Goal: Information Seeking & Learning: Find contact information

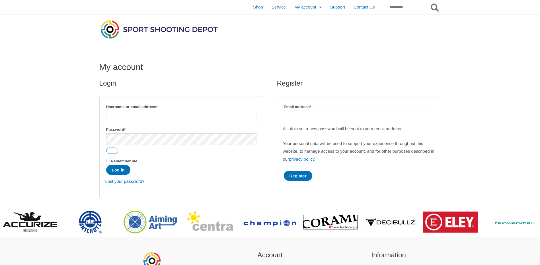
type input "**********"
click at [120, 172] on button "Log in" at bounding box center [118, 170] width 24 height 10
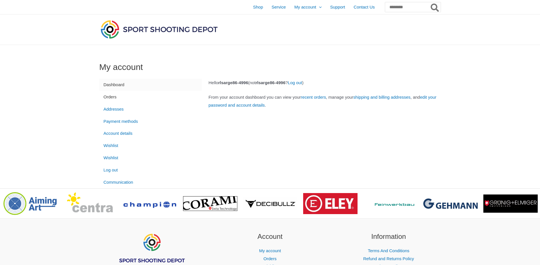
click at [111, 97] on link "Orders" at bounding box center [150, 97] width 102 height 12
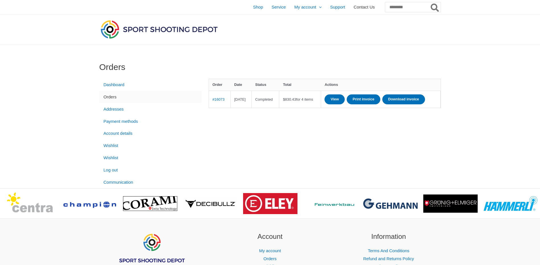
click at [353, 9] on span "Contact Us" at bounding box center [363, 7] width 21 height 14
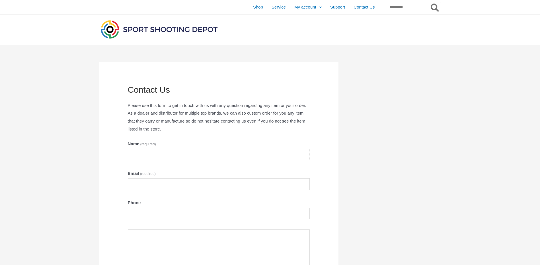
click at [156, 156] on input "Name (required)" at bounding box center [219, 155] width 182 height 12
type input "**********"
click at [160, 184] on input "Email (required)" at bounding box center [219, 184] width 182 height 12
type input "**********"
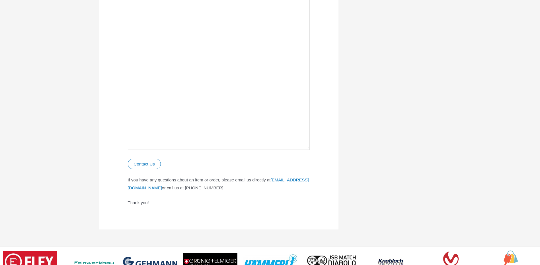
scroll to position [256, 0]
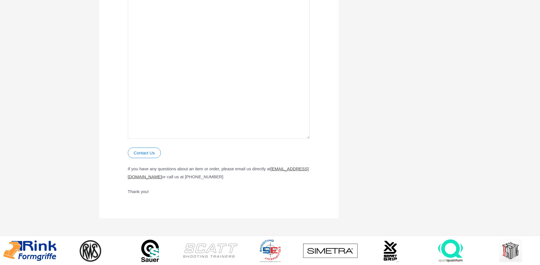
click at [172, 178] on link "contact@sportshootingdepot.com" at bounding box center [218, 172] width 181 height 13
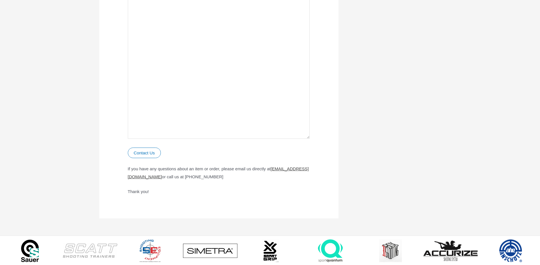
click at [170, 179] on link "contact@sportshootingdepot.com" at bounding box center [218, 172] width 181 height 13
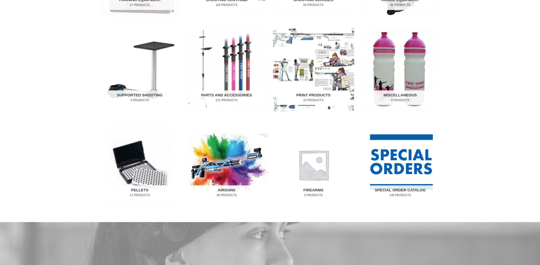
scroll to position [284, 0]
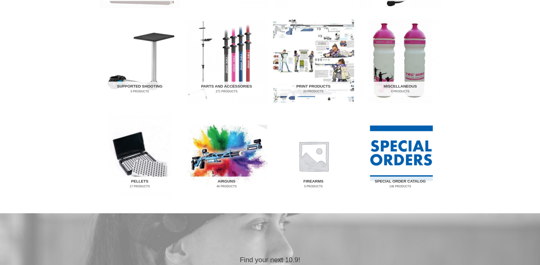
click at [127, 154] on img "Visit product category Pellets" at bounding box center [139, 156] width 81 height 84
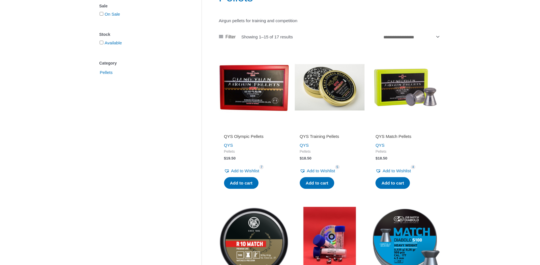
scroll to position [85, 0]
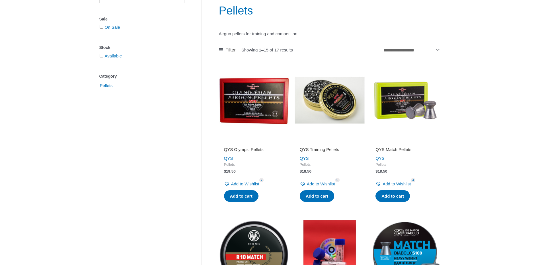
click at [259, 106] on img at bounding box center [254, 100] width 70 height 70
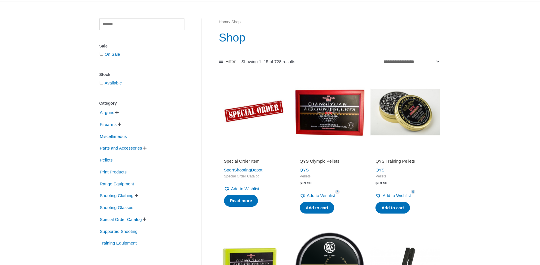
scroll to position [57, 0]
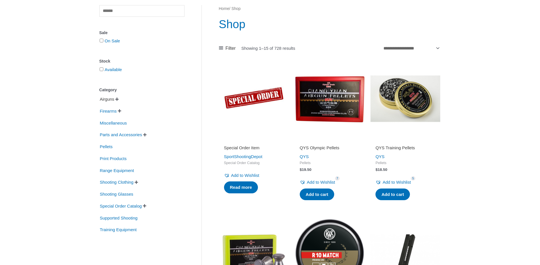
click at [106, 99] on span "Airguns" at bounding box center [107, 99] width 16 height 10
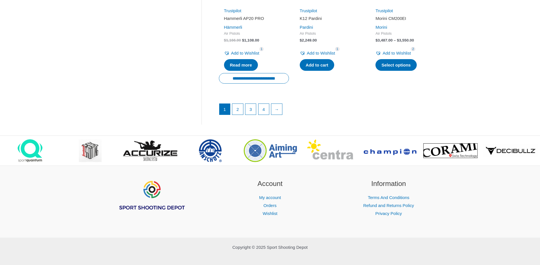
scroll to position [852, 0]
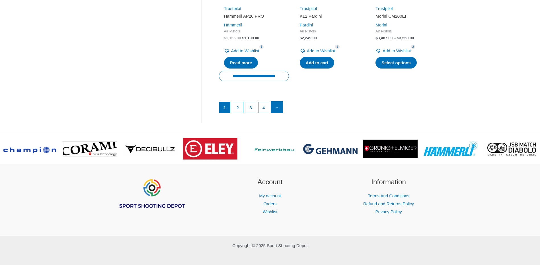
click at [280, 103] on link "→" at bounding box center [276, 107] width 11 height 11
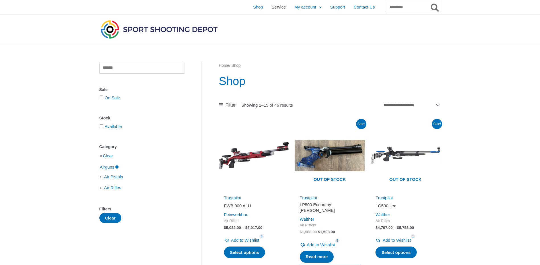
click at [271, 8] on span "Service" at bounding box center [278, 7] width 14 height 14
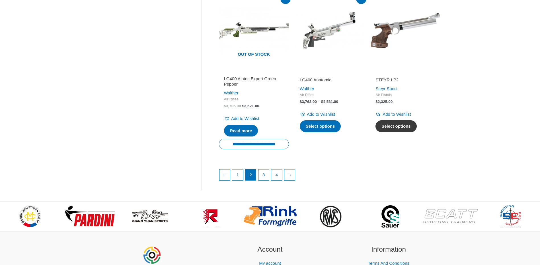
scroll to position [796, 0]
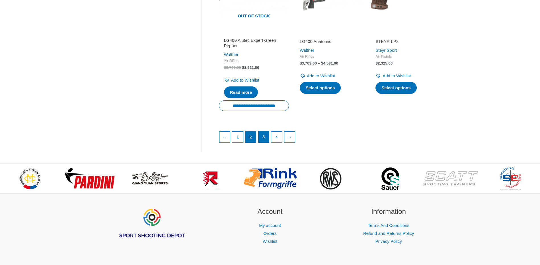
click at [265, 141] on link "3" at bounding box center [263, 136] width 11 height 11
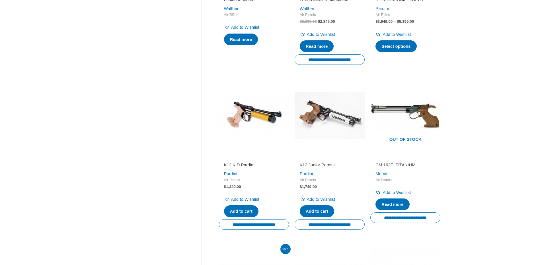
scroll to position [370, 0]
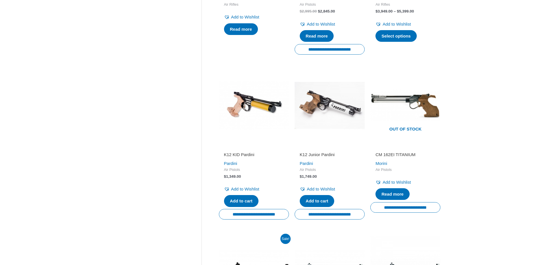
click at [326, 102] on img at bounding box center [329, 105] width 70 height 70
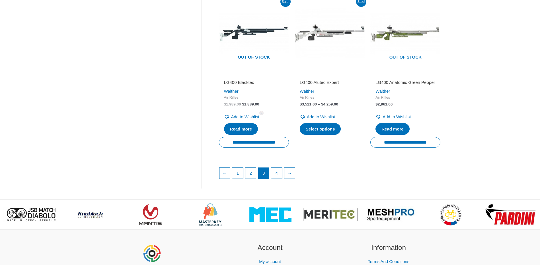
scroll to position [796, 0]
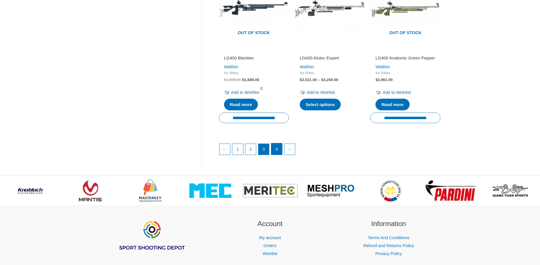
click at [279, 153] on link "4" at bounding box center [276, 148] width 11 height 11
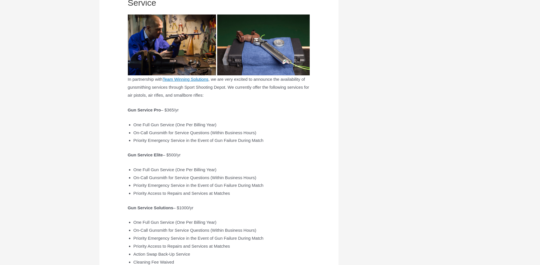
scroll to position [114, 0]
